Goal: Task Accomplishment & Management: Use online tool/utility

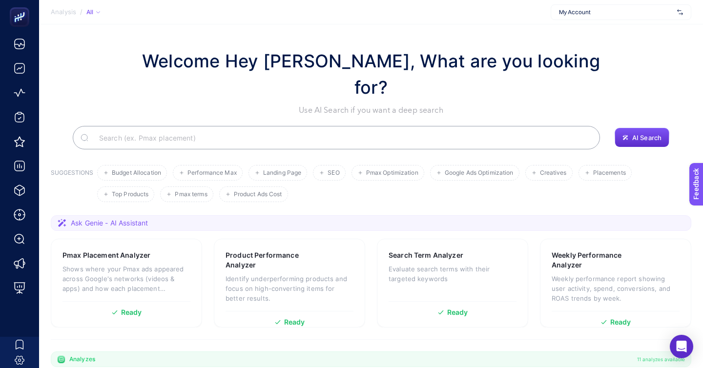
click at [605, 14] on span "My Account" at bounding box center [616, 12] width 114 height 8
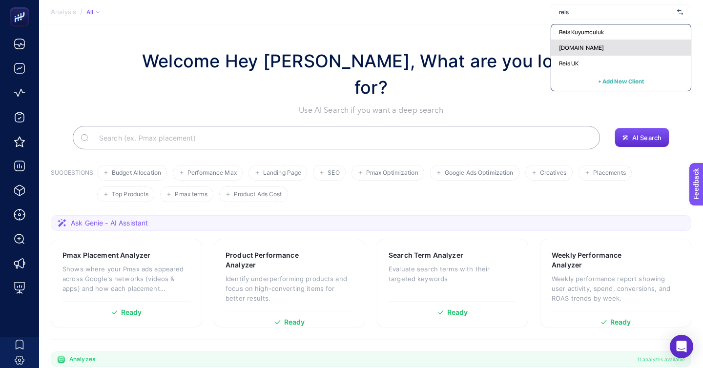
type input "reis"
click at [604, 44] on span "[DOMAIN_NAME]" at bounding box center [581, 48] width 45 height 8
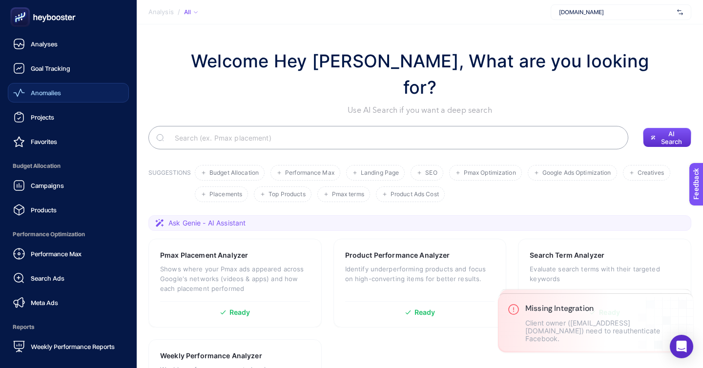
click at [46, 89] on span "Anomalies" at bounding box center [46, 93] width 30 height 8
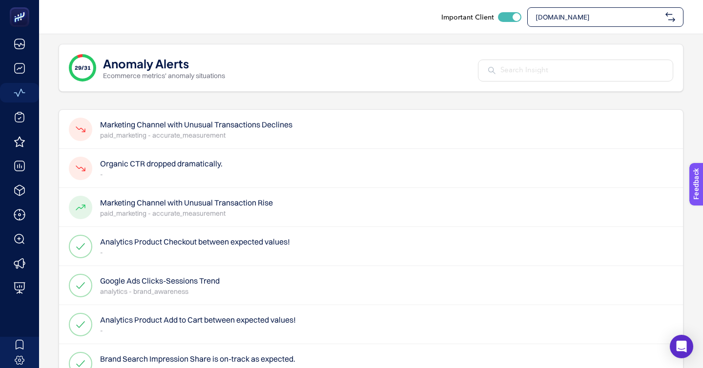
click at [578, 60] on div at bounding box center [575, 71] width 195 height 22
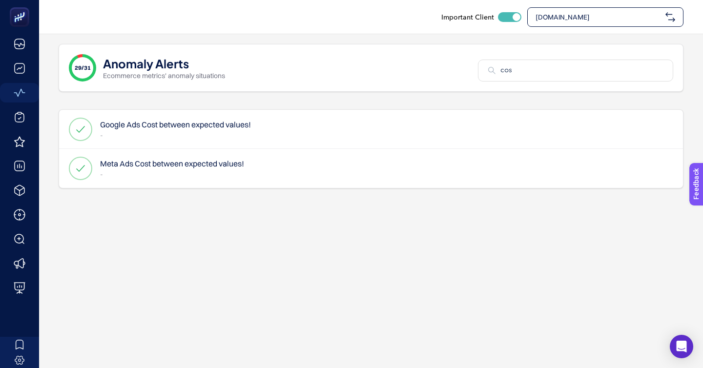
type input "cos"
click at [389, 110] on div "Google Ads Cost between expected values! -" at bounding box center [371, 129] width 624 height 39
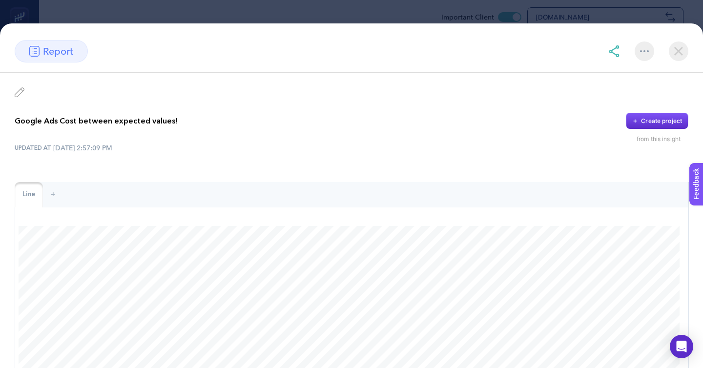
click at [677, 42] on img at bounding box center [679, 52] width 20 height 20
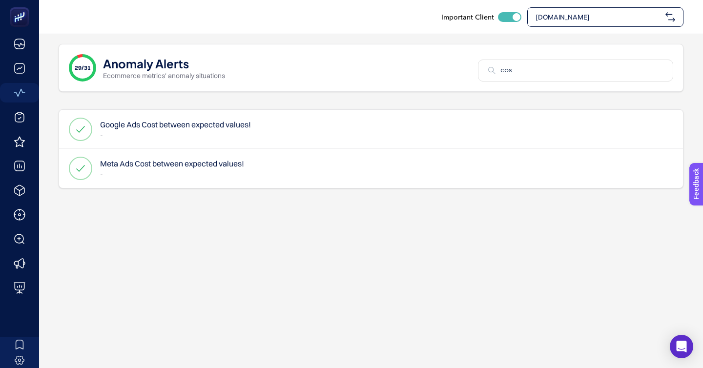
click at [420, 149] on div "Meta Ads Cost between expected values! -" at bounding box center [371, 168] width 624 height 39
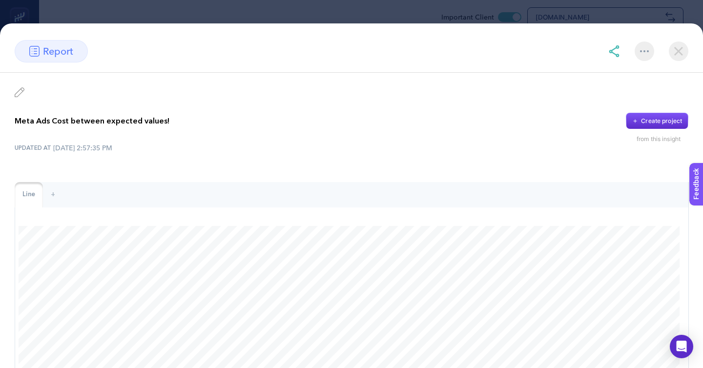
click at [677, 42] on img at bounding box center [679, 52] width 20 height 20
